Goal: Task Accomplishment & Management: Manage account settings

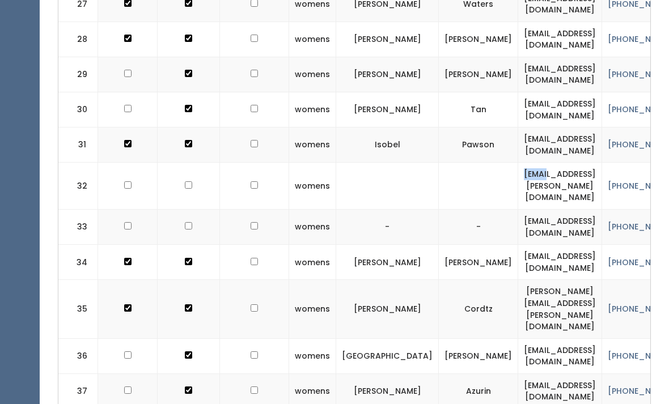
scroll to position [1345, 0]
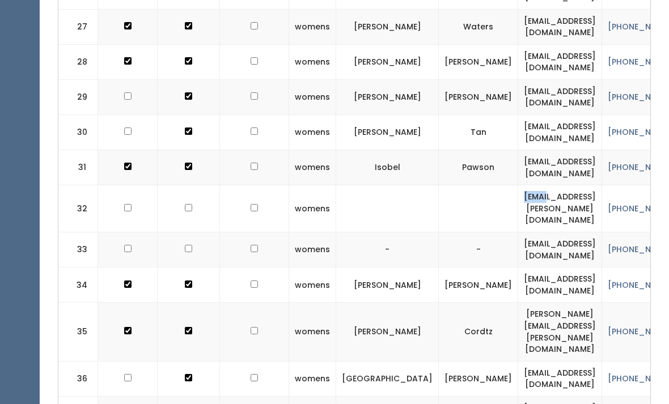
click at [518, 232] on td "elise.alley1@gmail.com" at bounding box center [560, 249] width 84 height 35
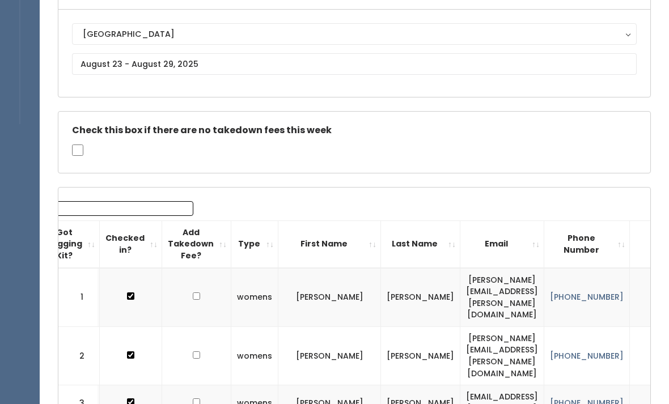
scroll to position [0, 0]
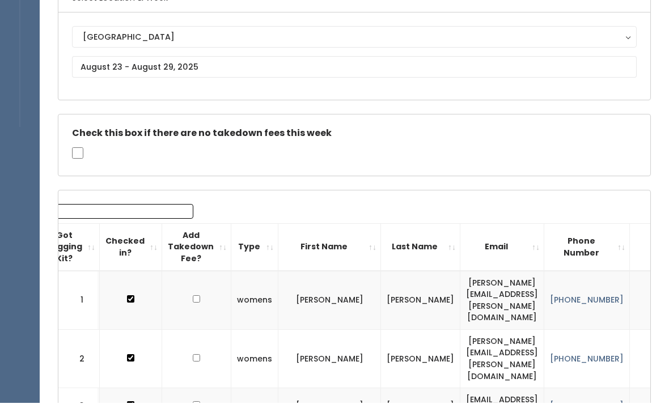
click at [140, 210] on input "Search:" at bounding box center [121, 212] width 144 height 15
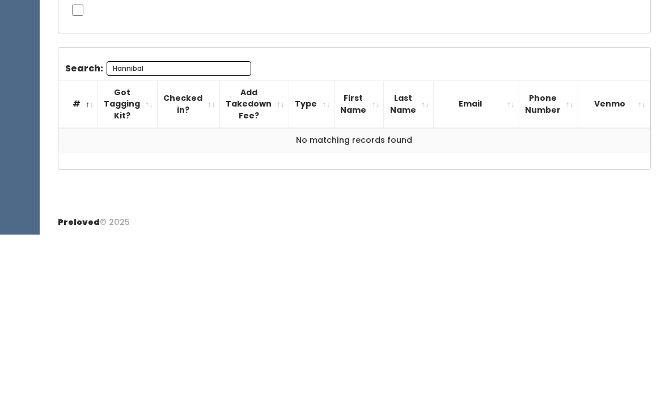
scroll to position [46, 0]
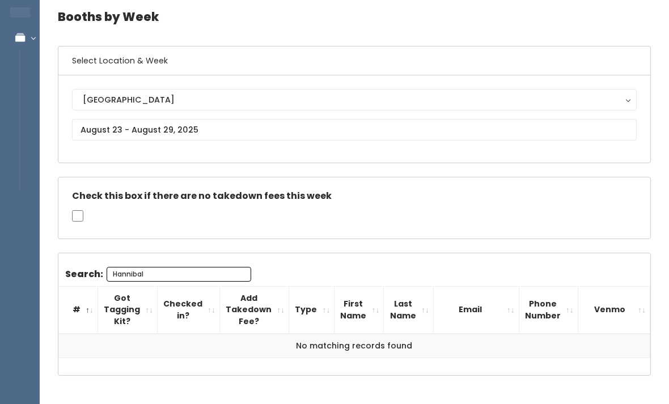
click at [190, 274] on input "Hannibal" at bounding box center [179, 274] width 144 height 15
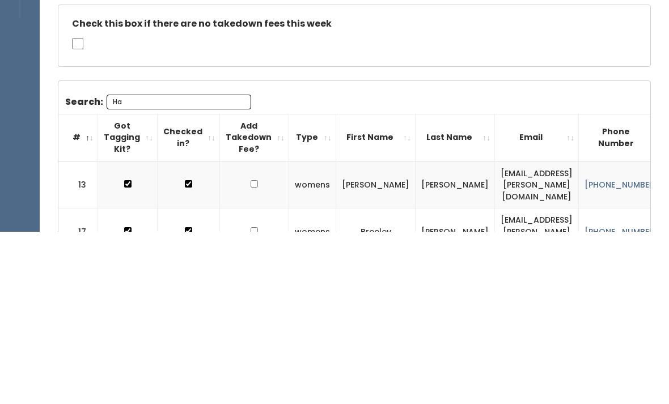
type input "H"
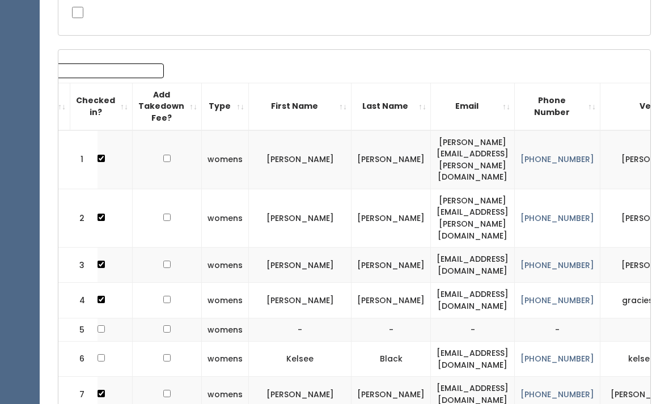
scroll to position [0, 0]
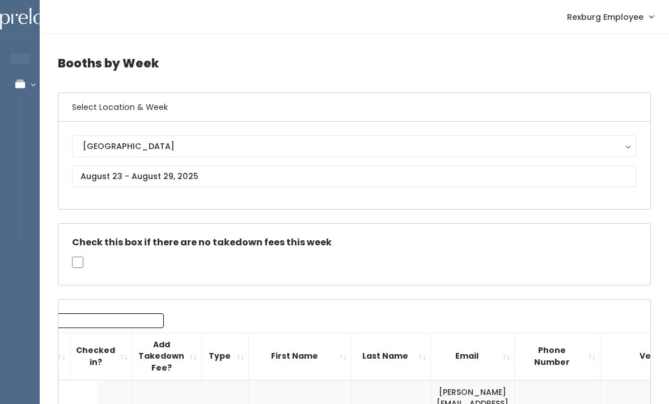
click at [114, 318] on input "Search:" at bounding box center [91, 320] width 144 height 15
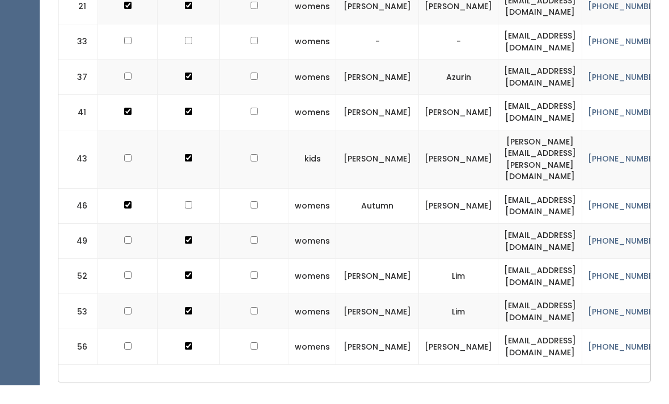
scroll to position [237, 0]
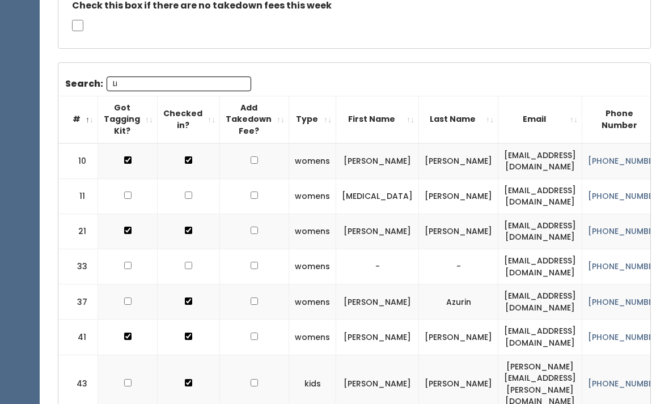
click at [197, 80] on input "Li" at bounding box center [179, 83] width 144 height 15
type input "L"
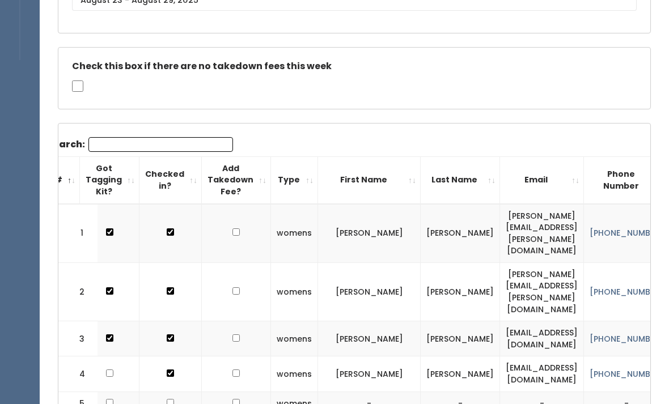
scroll to position [0, 0]
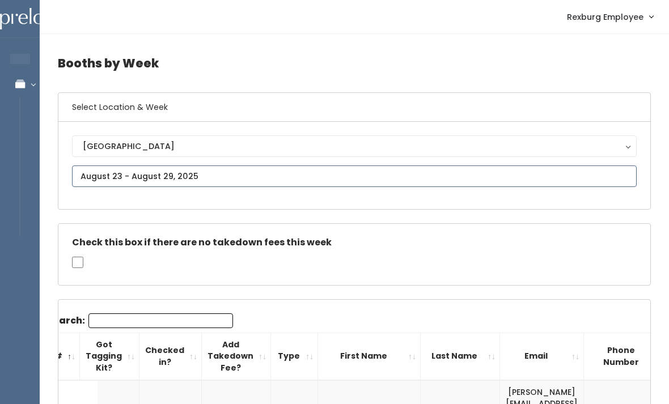
click at [231, 169] on input "text" at bounding box center [354, 176] width 564 height 22
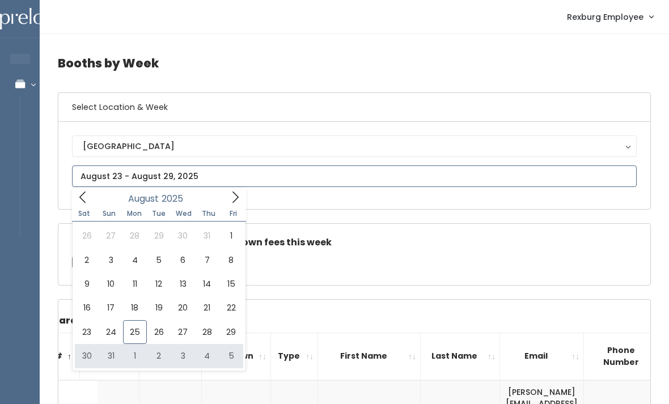
type input "August 30 to September 5"
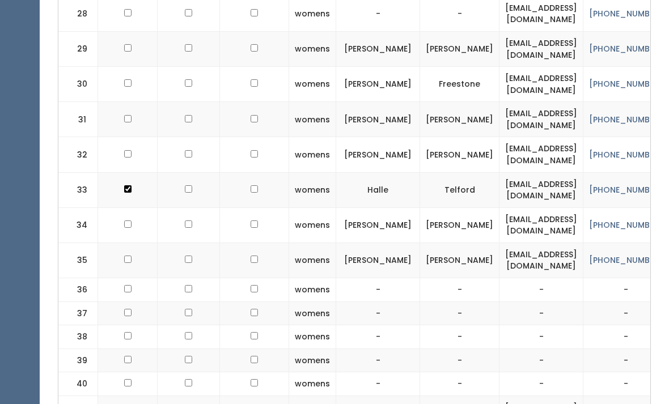
scroll to position [1365, 0]
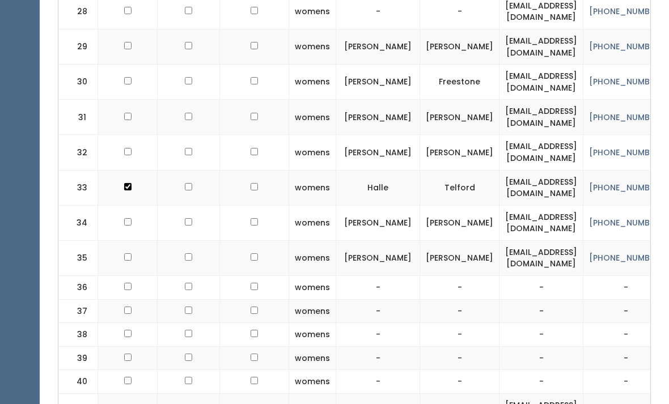
click at [336, 29] on td "[PERSON_NAME]" at bounding box center [378, 46] width 84 height 35
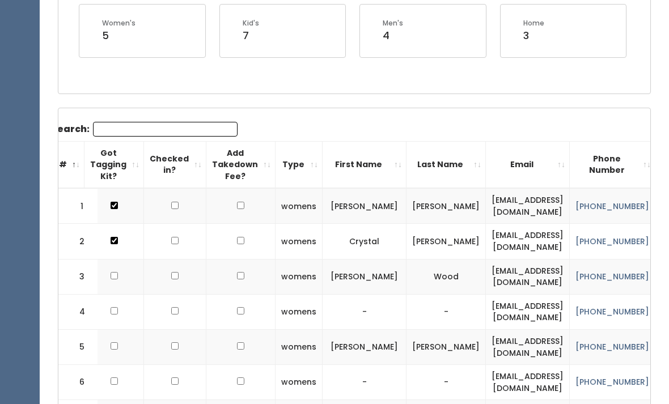
scroll to position [0, 0]
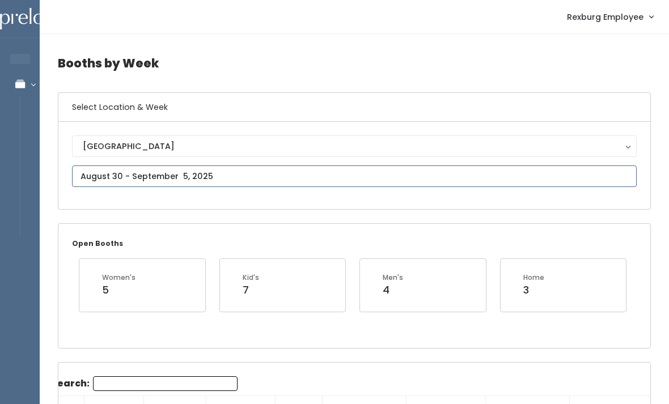
click at [226, 174] on input "text" at bounding box center [354, 176] width 564 height 22
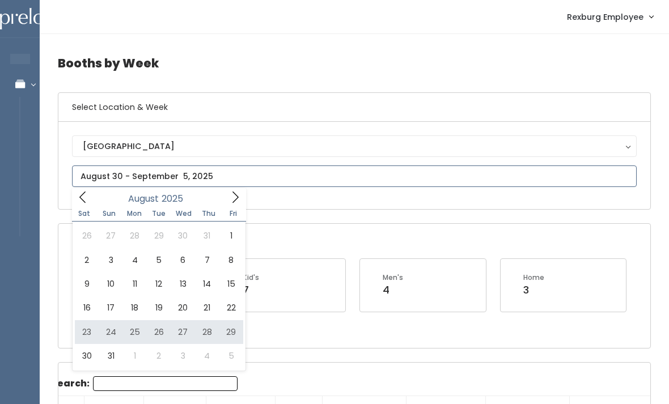
type input "[DATE] to [DATE]"
